Goal: Task Accomplishment & Management: Complete application form

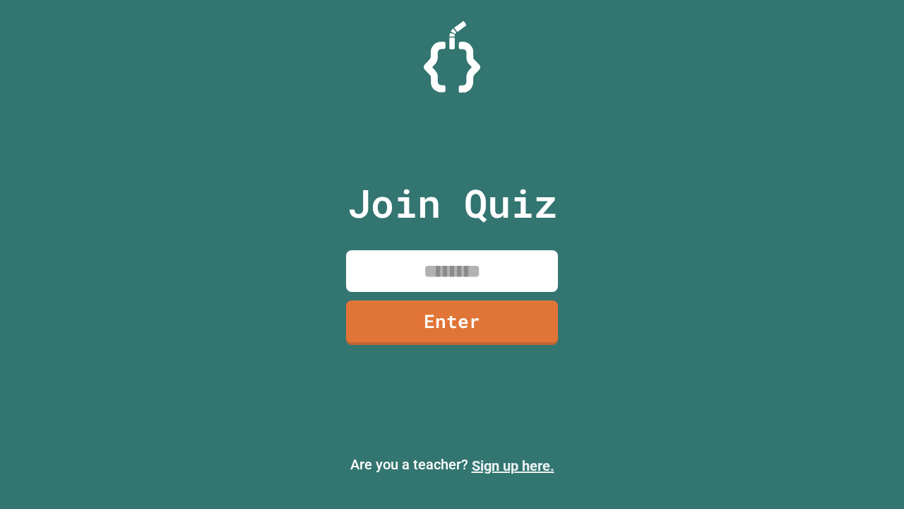
click at [513, 465] on link "Sign up here." at bounding box center [513, 465] width 83 height 17
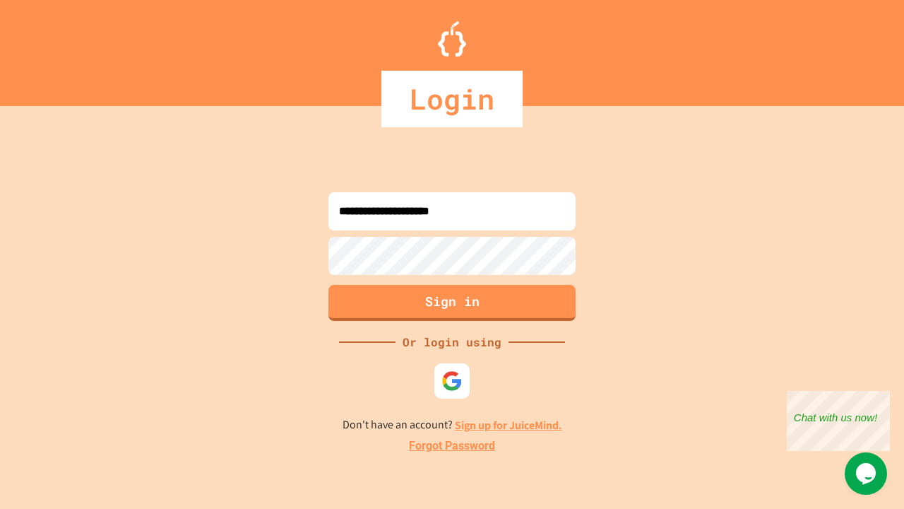
type input "**********"
